Goal: Information Seeking & Learning: Find specific fact

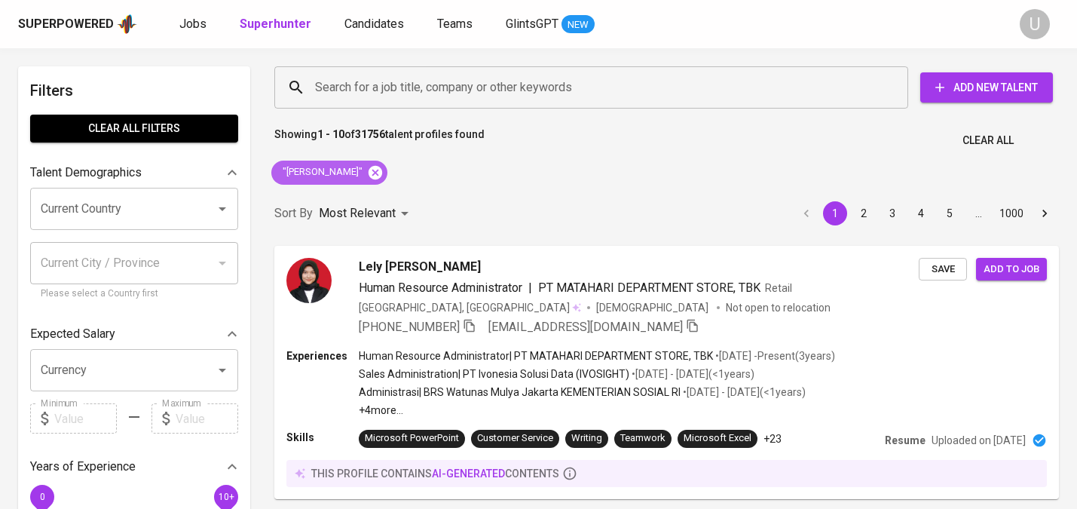
click at [367, 173] on icon at bounding box center [375, 172] width 17 height 17
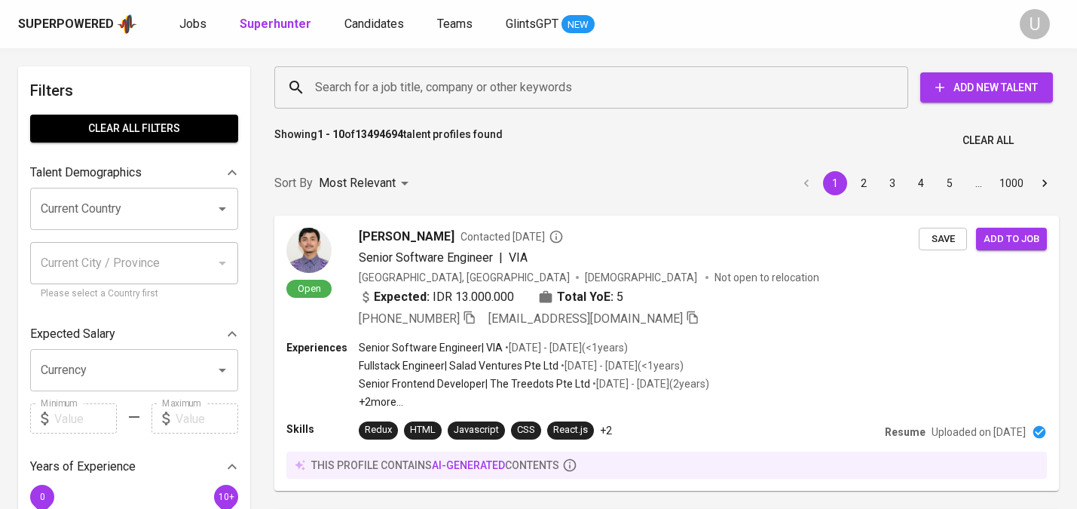
click at [351, 88] on input "Search for a job title, company or other keywords" at bounding box center [594, 87] width 567 height 29
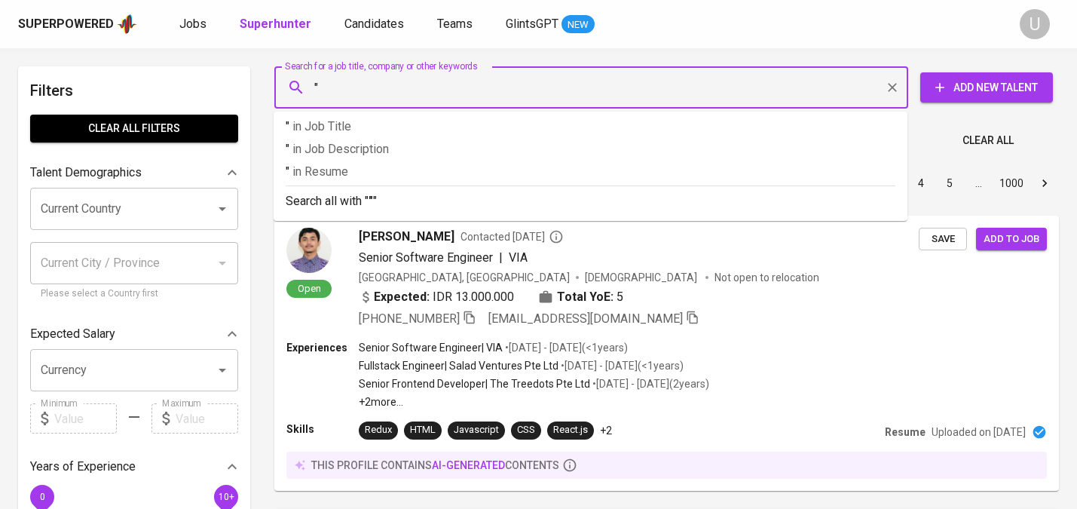
paste input "[PERSON_NAME]"
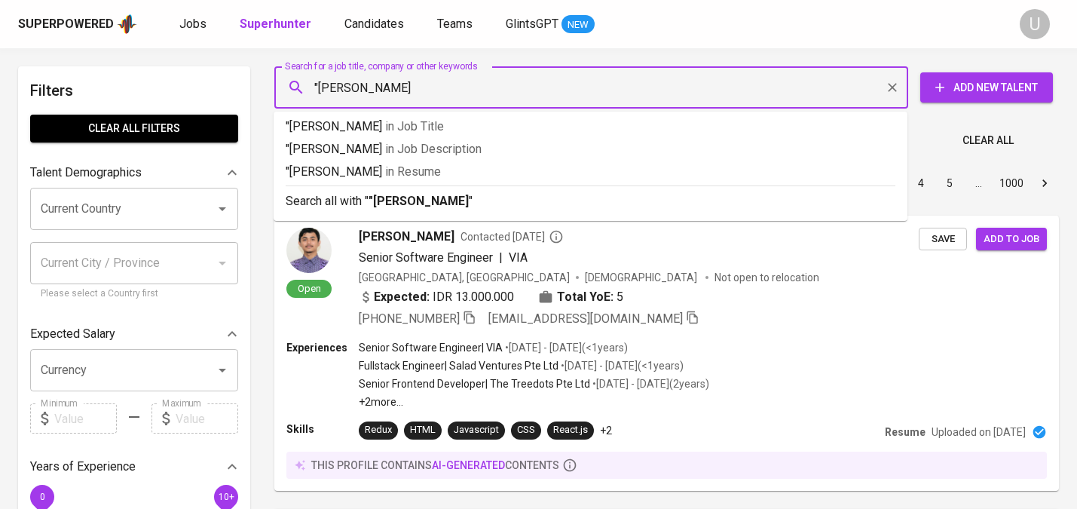
type input ""[PERSON_NAME]""
click at [386, 193] on p "Search all with " "[PERSON_NAME]" "" at bounding box center [591, 201] width 610 height 18
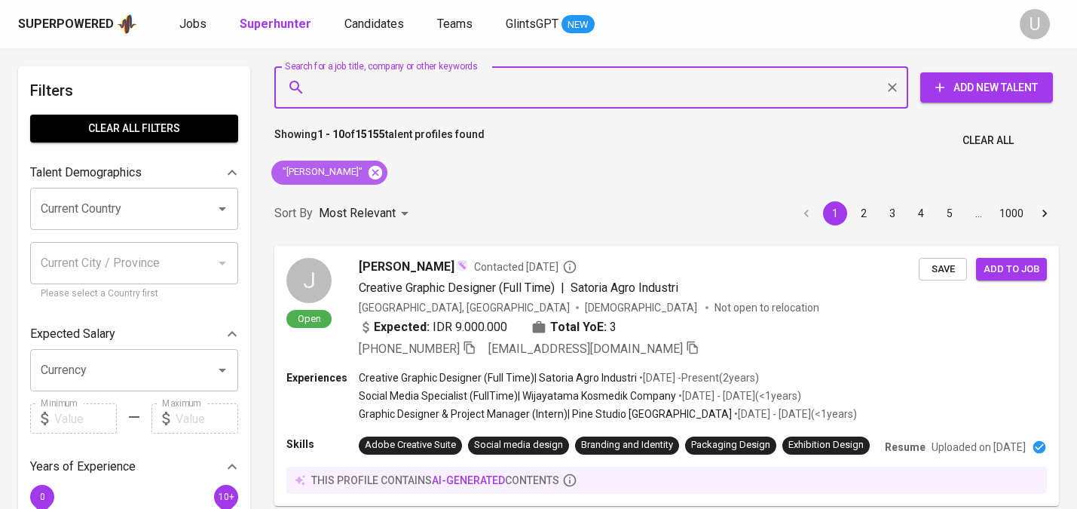
click at [384, 175] on icon at bounding box center [375, 172] width 17 height 17
click at [423, 85] on input "Search for a job title, company or other keywords" at bounding box center [594, 87] width 567 height 29
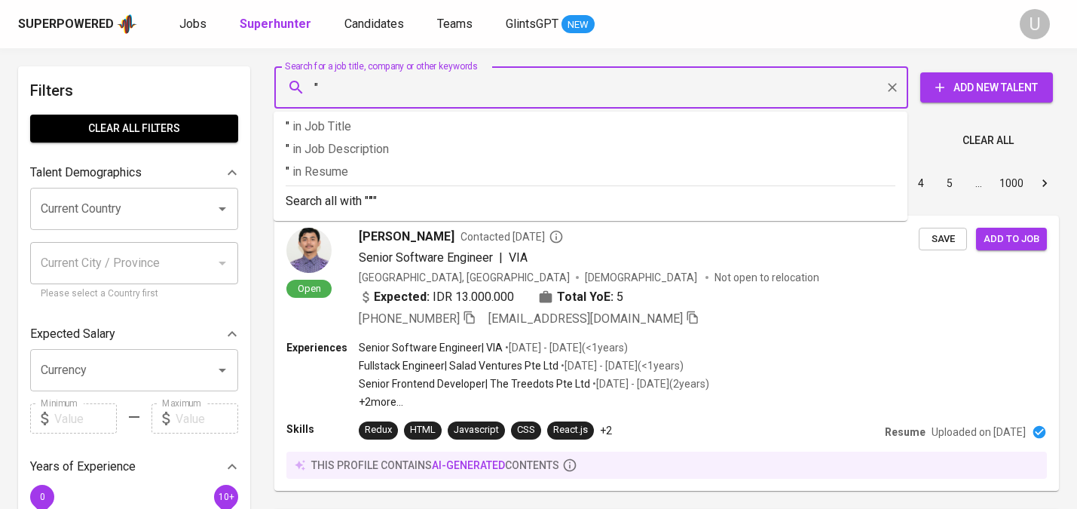
paste input "[PERSON_NAME] [PERSON_NAME]"
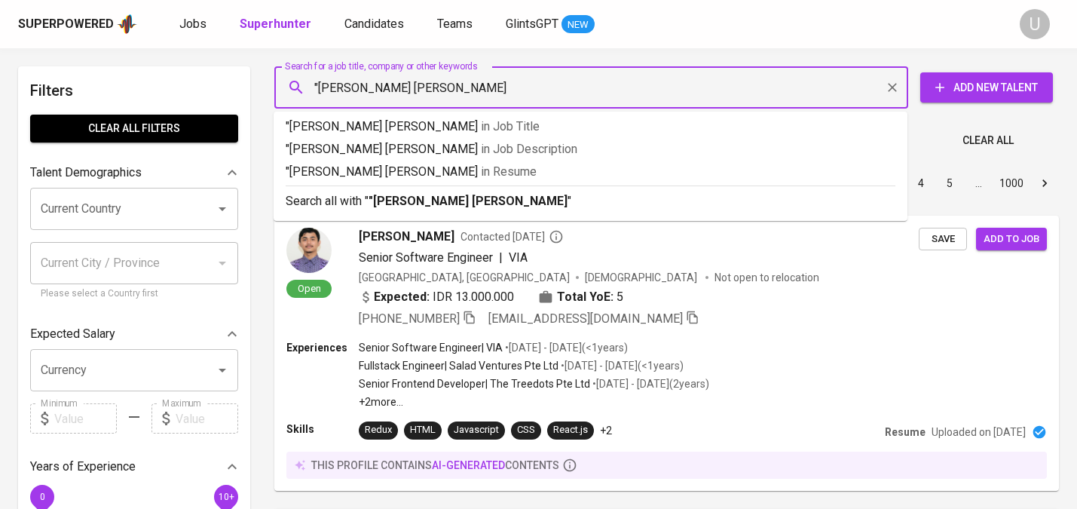
type input ""[PERSON_NAME] [PERSON_NAME]""
click at [464, 202] on b ""[PERSON_NAME] [PERSON_NAME]"" at bounding box center [469, 201] width 203 height 14
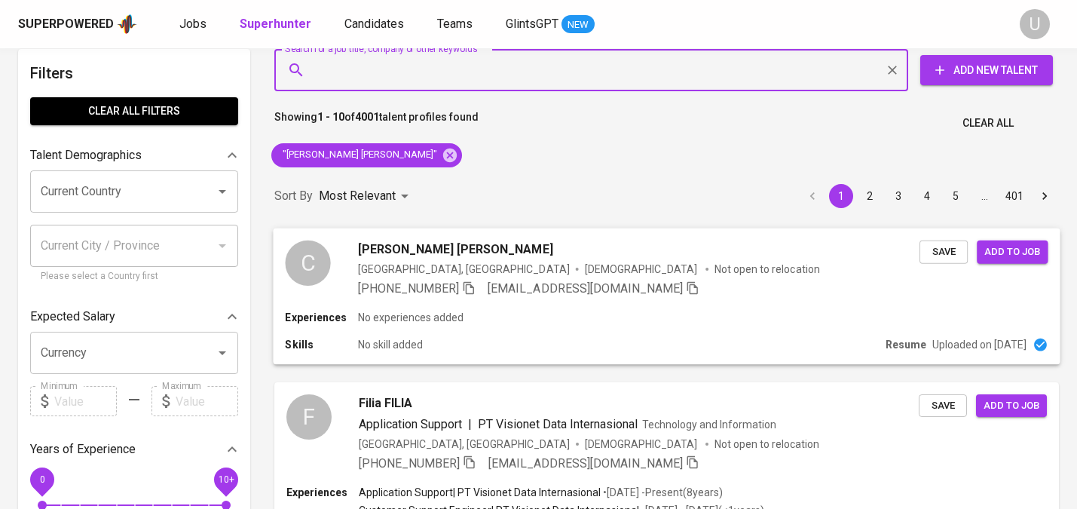
scroll to position [19, 0]
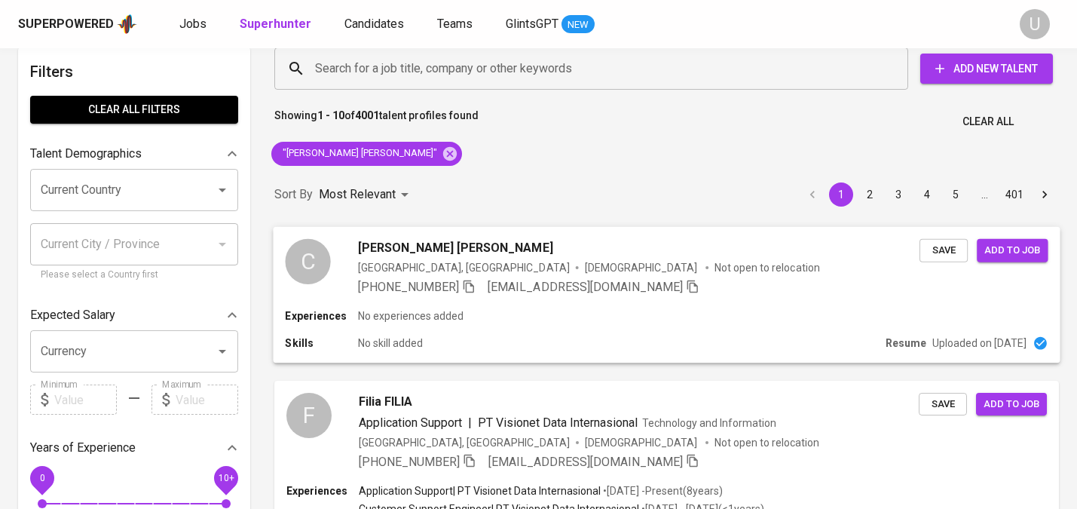
click at [499, 334] on div "Experiences No experiences added Skills No skill added Resume Uploaded on [DATE]" at bounding box center [666, 335] width 787 height 54
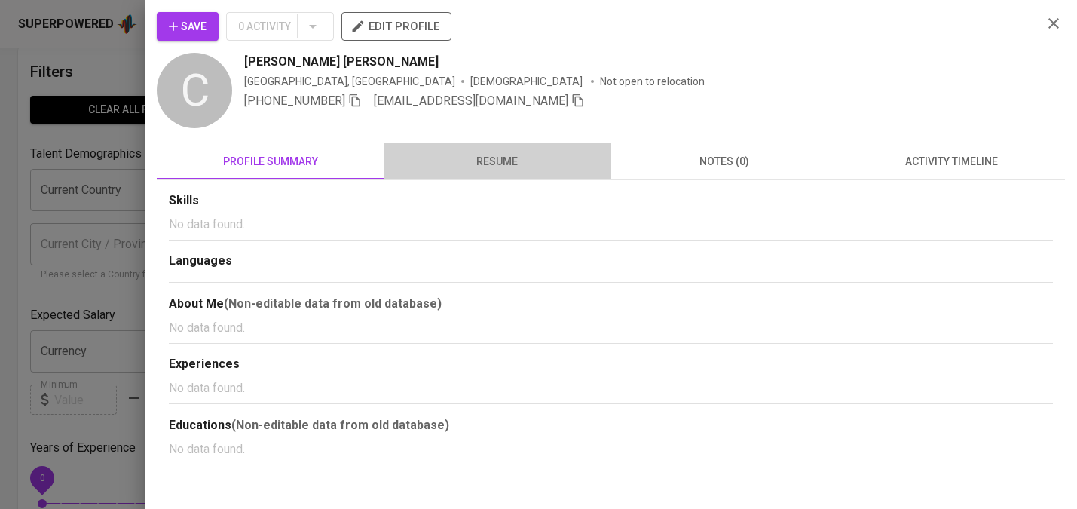
click at [484, 163] on span "resume" at bounding box center [497, 161] width 209 height 19
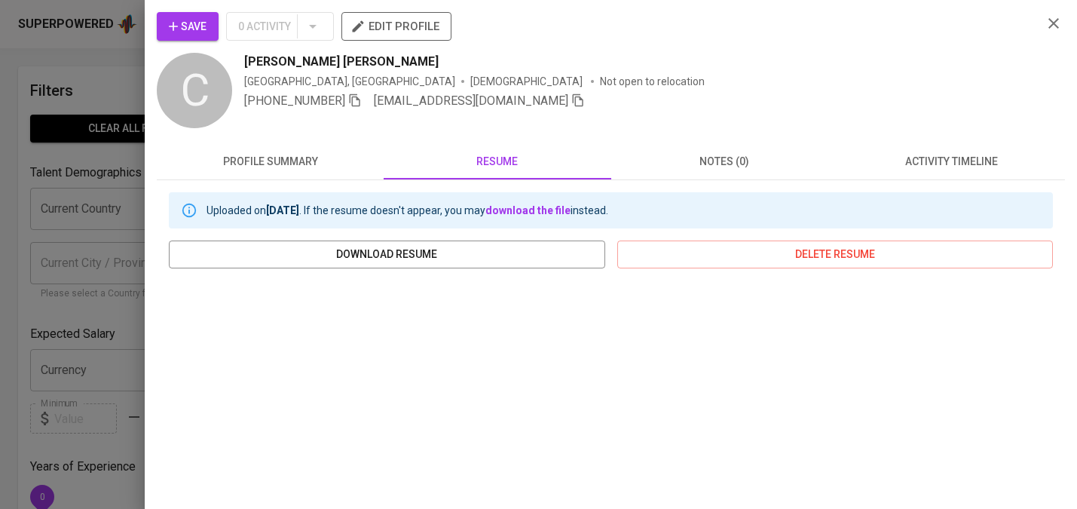
scroll to position [19, 0]
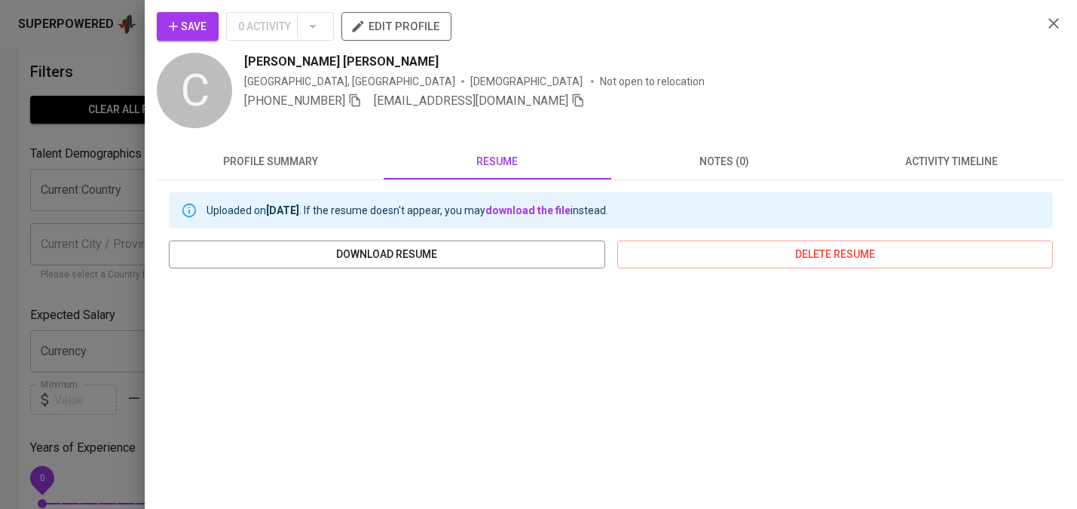
click at [358, 98] on icon "button" at bounding box center [355, 100] width 14 height 14
drag, startPoint x: 246, startPoint y: 60, endPoint x: 356, endPoint y: 67, distance: 110.2
click at [356, 67] on div "[PERSON_NAME] [PERSON_NAME]" at bounding box center [637, 62] width 786 height 18
copy span "[PERSON_NAME] [PERSON_NAME]"
click at [1056, 26] on icon "button" at bounding box center [1053, 23] width 11 height 11
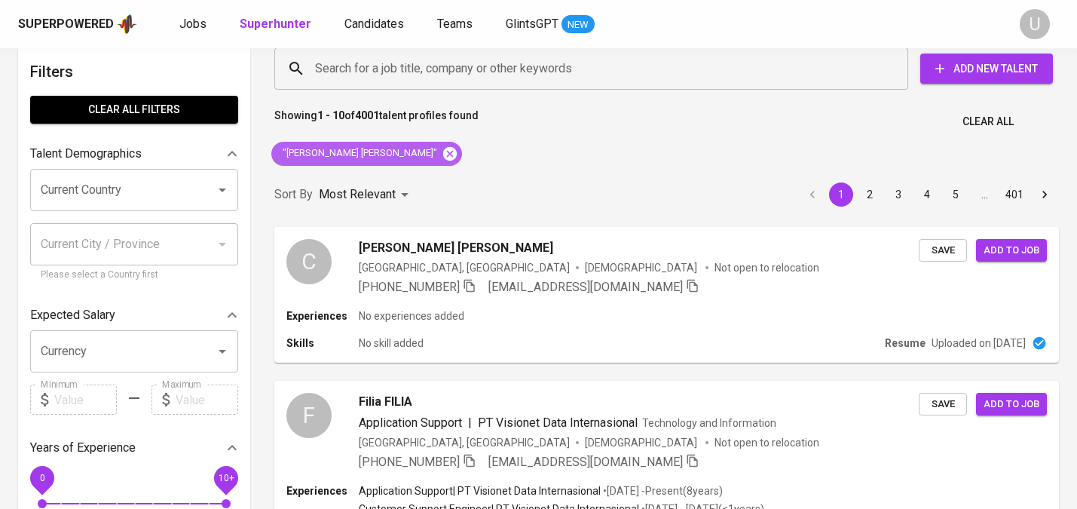
click at [443, 156] on icon at bounding box center [450, 153] width 14 height 14
click at [393, 72] on input "Search for a job title, company or other keywords" at bounding box center [594, 68] width 567 height 29
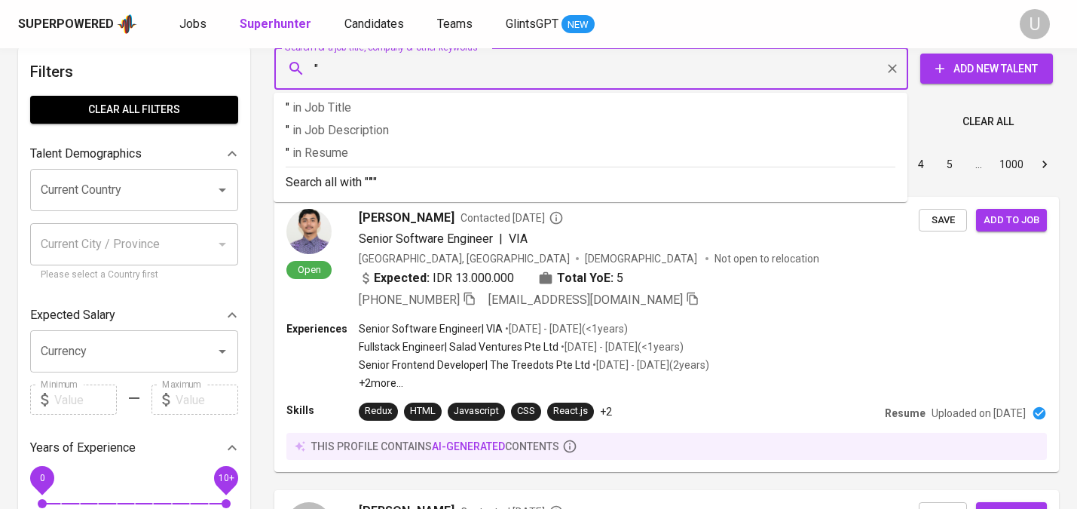
paste input "Marcello Benedict"
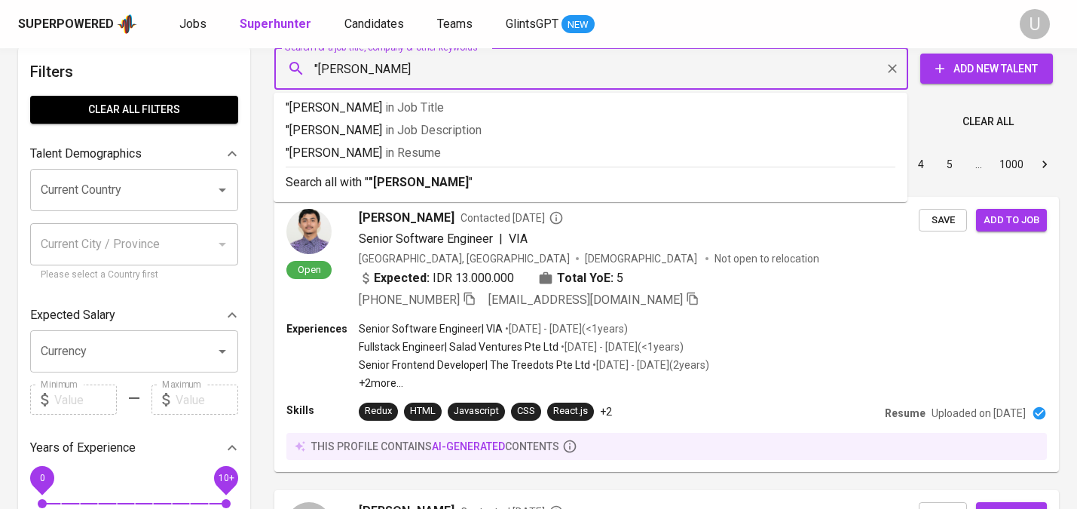
type input ""Marcello Benedict""
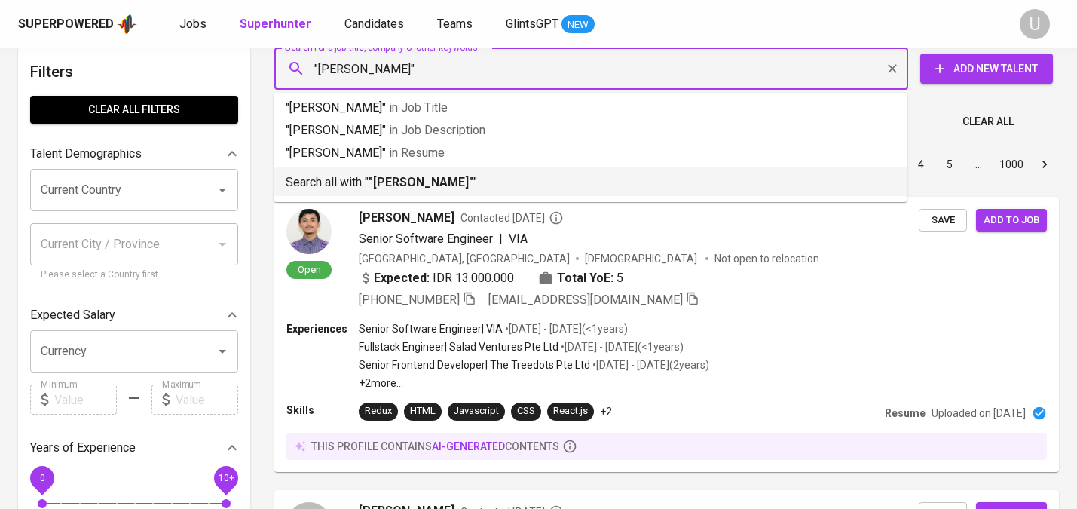
click at [462, 191] on p "Search all with " "Marcello Benedict" "" at bounding box center [591, 182] width 610 height 18
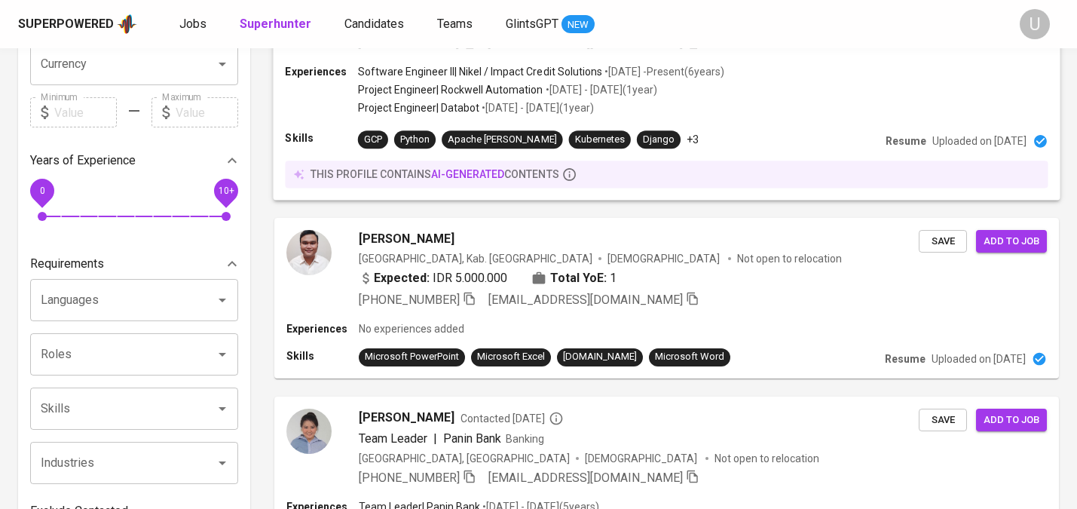
scroll to position [313, 0]
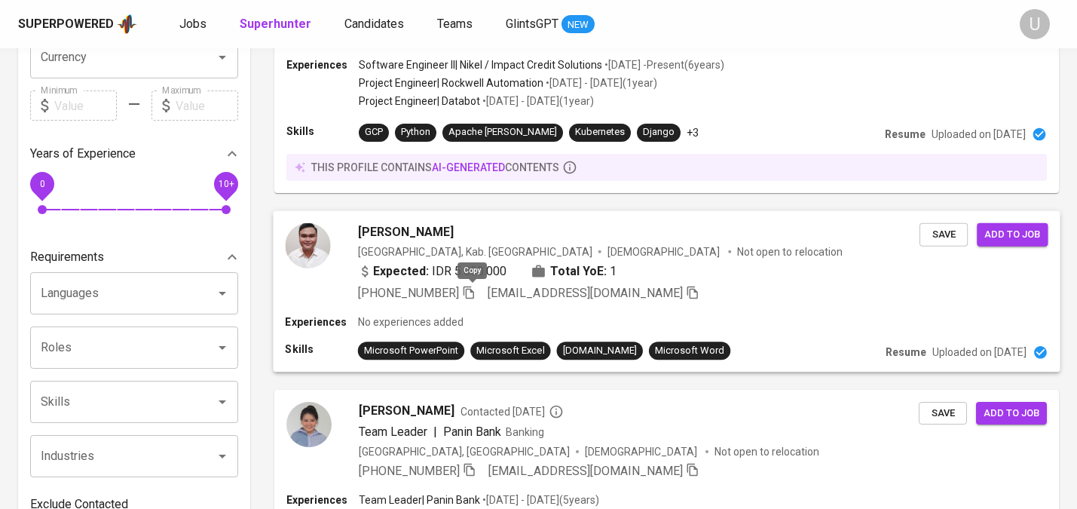
click at [472, 289] on icon "button" at bounding box center [469, 292] width 14 height 14
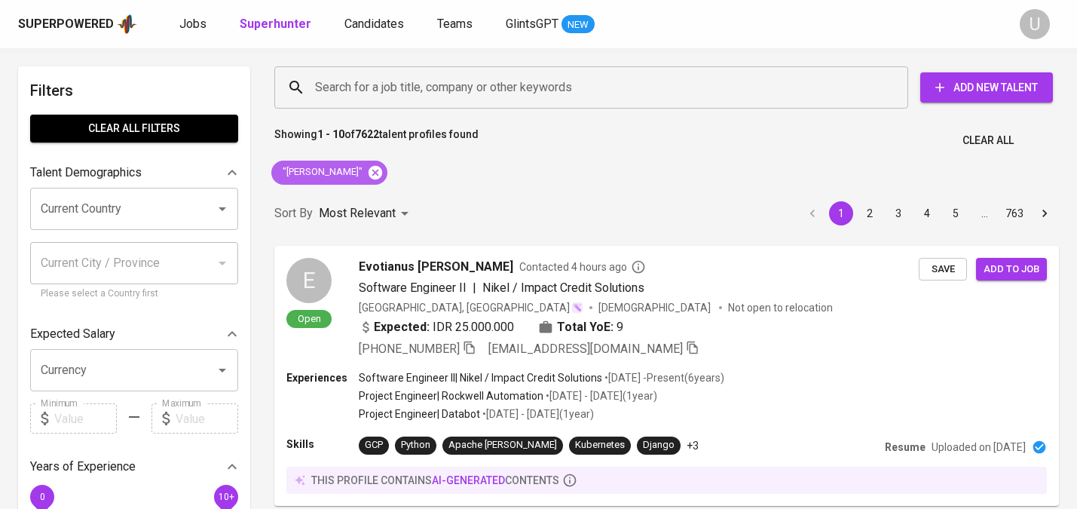
click at [382, 177] on icon at bounding box center [375, 172] width 14 height 14
click at [384, 85] on input "Search for a job title, company or other keywords" at bounding box center [594, 87] width 567 height 29
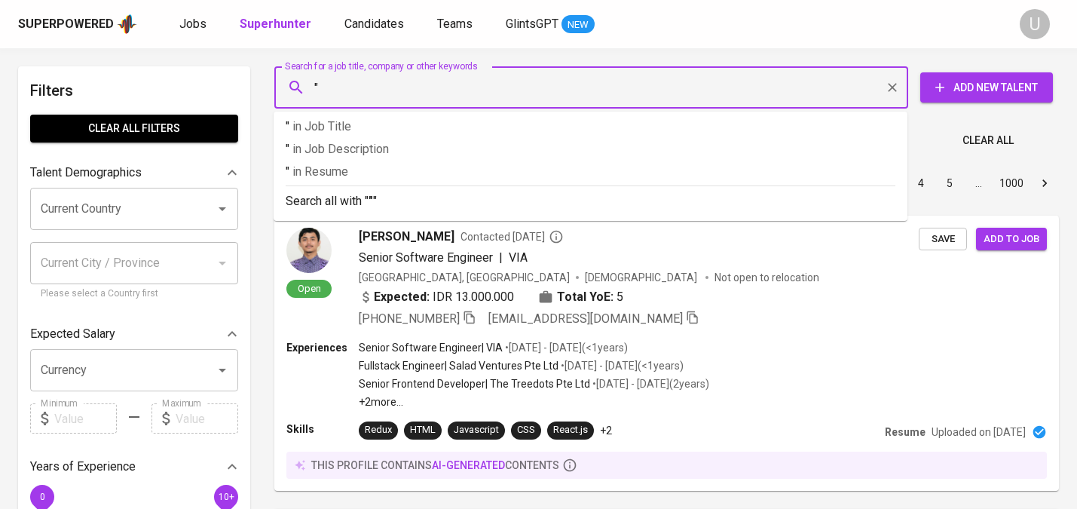
paste input "Vernanda Febriyanti"
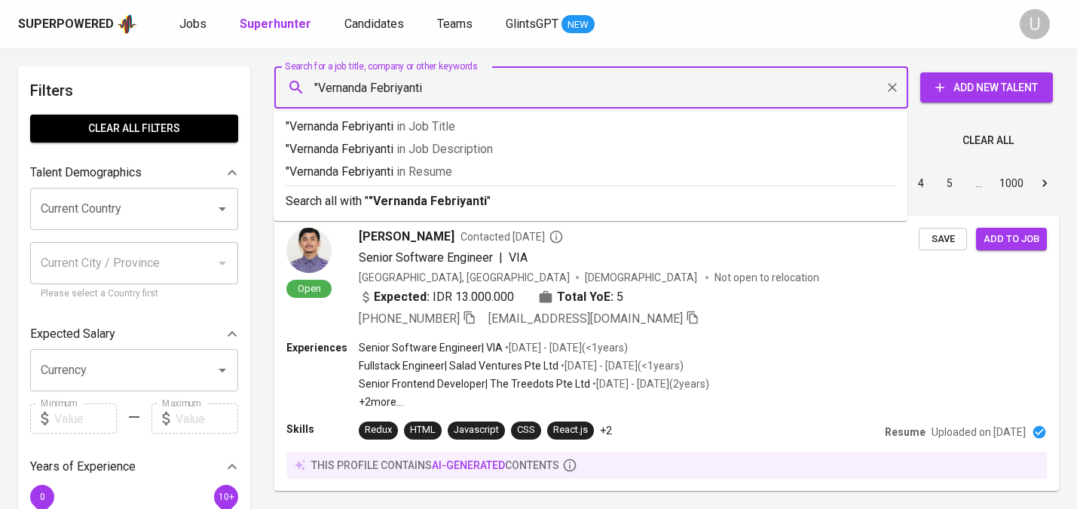
type input ""Vernanda Febriyanti""
click at [420, 207] on b ""Vernanda Febriyanti"" at bounding box center [429, 201] width 123 height 14
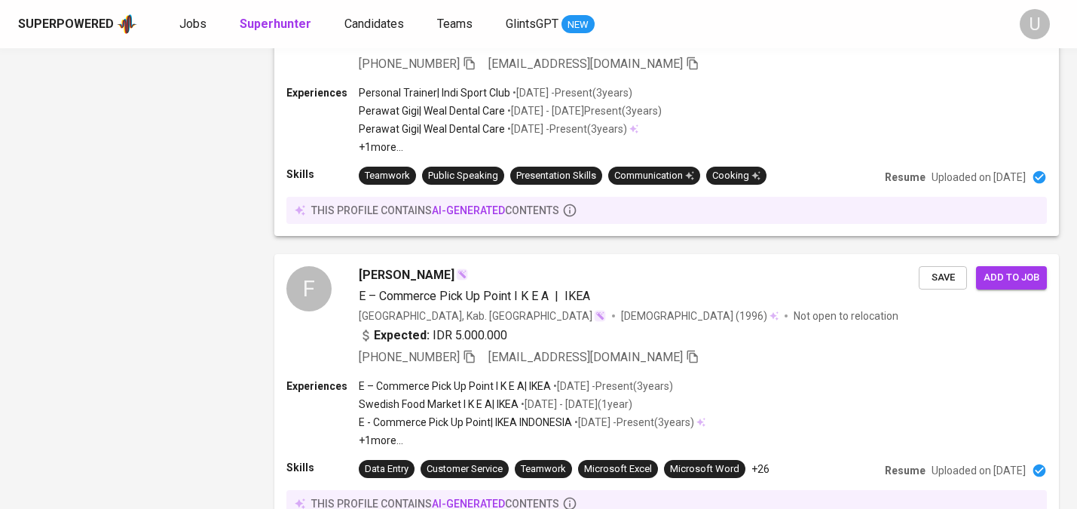
scroll to position [2703, 0]
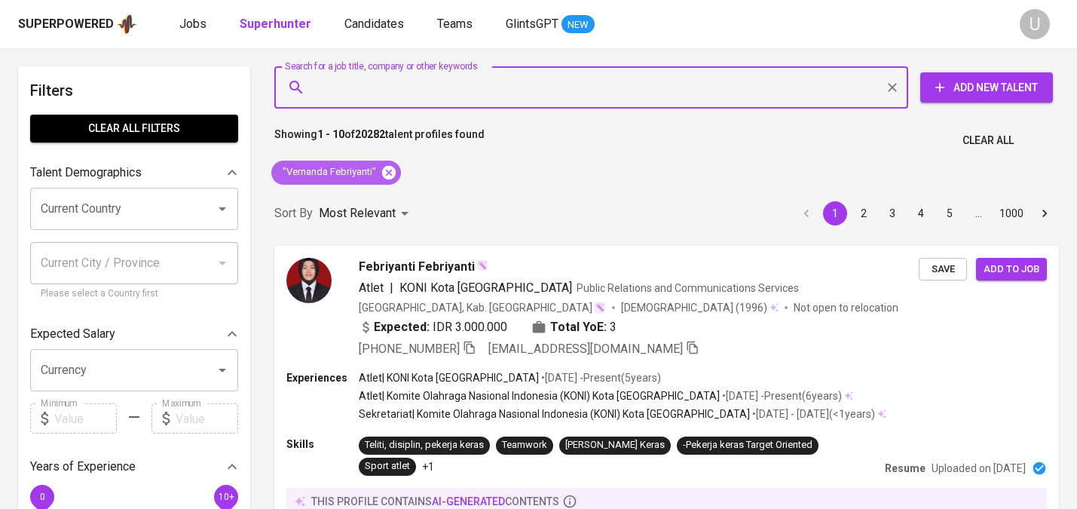
click at [391, 176] on icon at bounding box center [389, 172] width 14 height 14
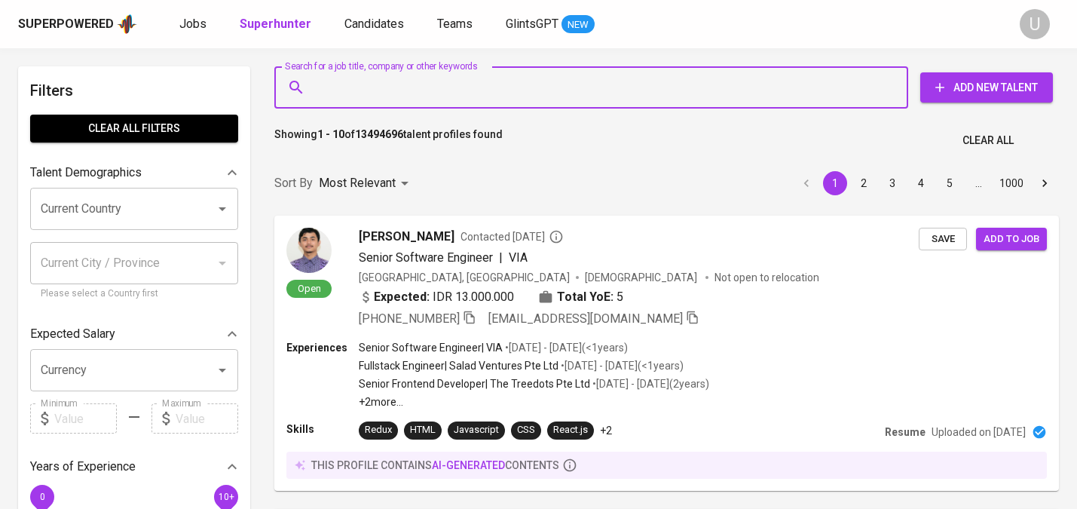
click at [406, 96] on input "Search for a job title, company or other keywords" at bounding box center [594, 87] width 567 height 29
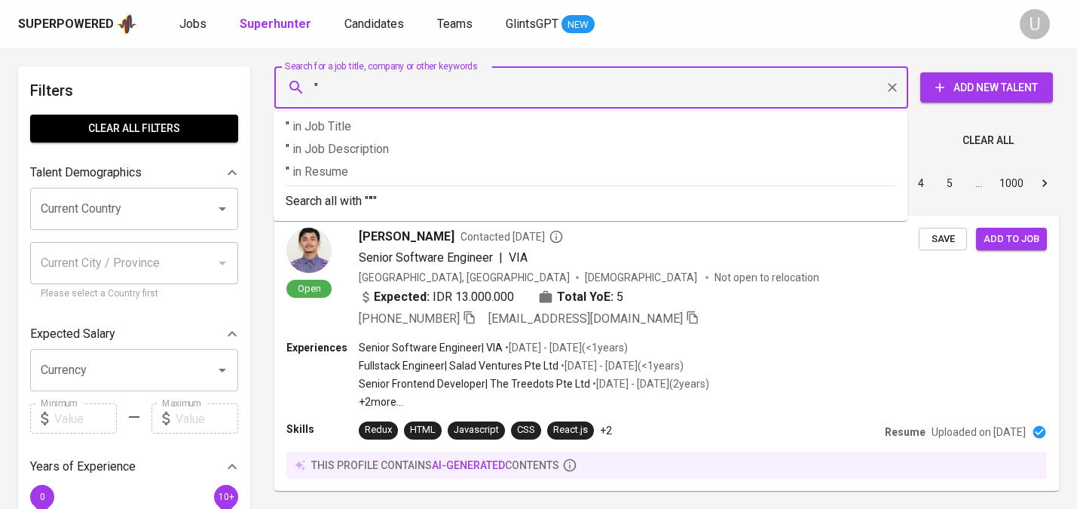
paste input "Rosana Tambunan"
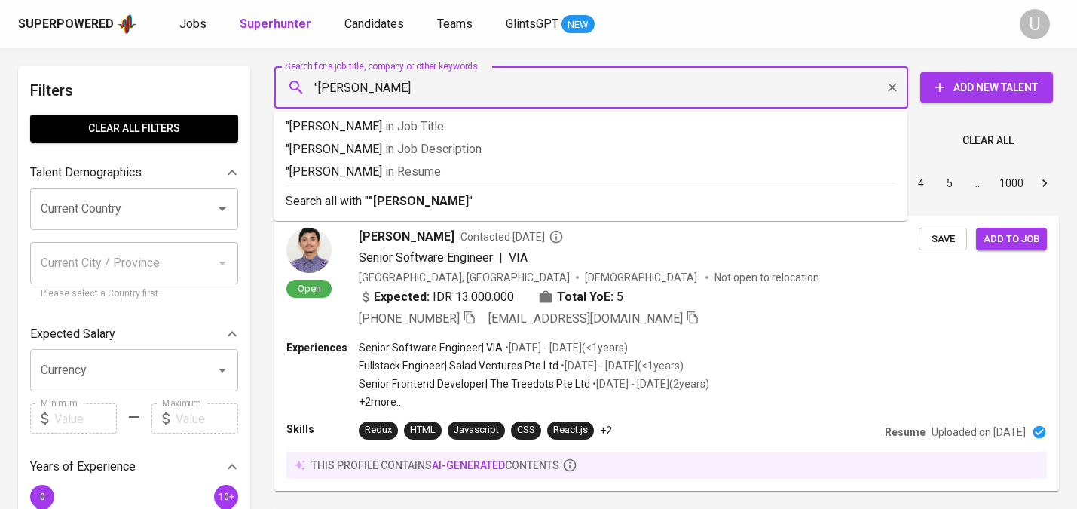
type input ""Rosana Tambunan""
click at [454, 193] on p "Search all with " "Rosana Tambunan" "" at bounding box center [591, 201] width 610 height 18
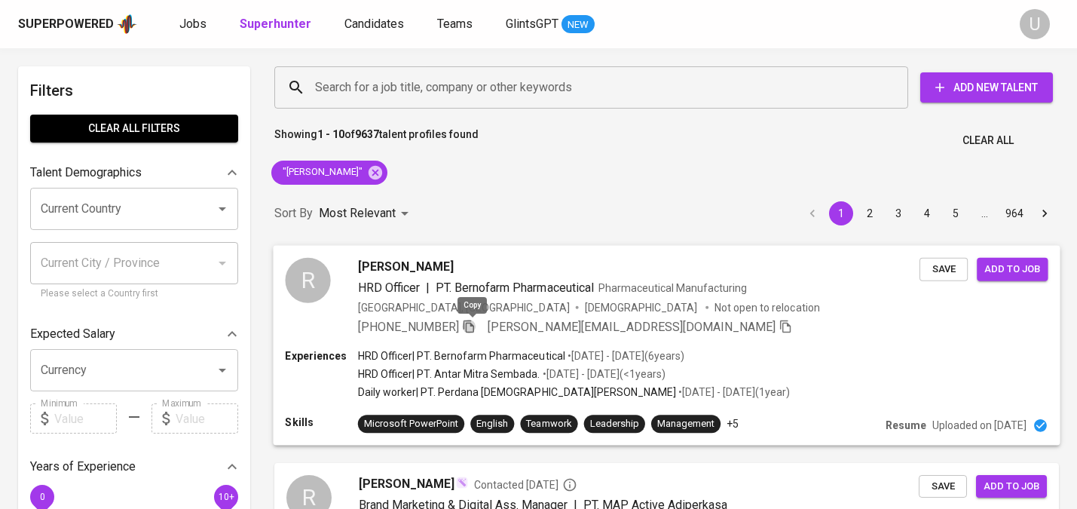
click at [473, 325] on icon "button" at bounding box center [469, 326] width 14 height 14
